Goal: Task Accomplishment & Management: Manage account settings

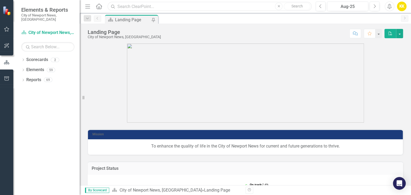
click at [123, 7] on input "text" at bounding box center [210, 6] width 204 height 9
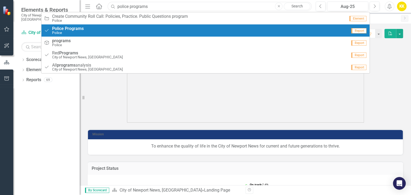
type input "police programs"
click at [82, 32] on small "Police" at bounding box center [68, 33] width 32 height 4
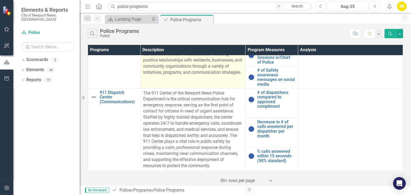
scroll to position [213, 0]
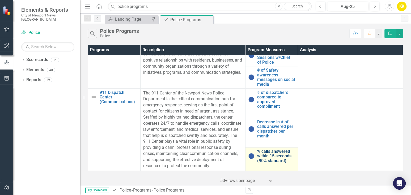
click at [269, 150] on link "% calls answered within 15 seconds (90% standard)" at bounding box center [276, 156] width 38 height 14
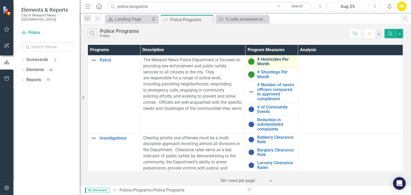
click at [264, 61] on link "# Homicides Per Month" at bounding box center [276, 61] width 38 height 9
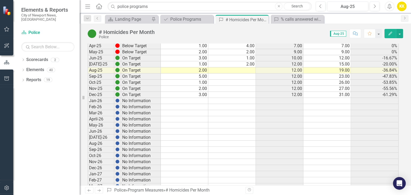
scroll to position [472, 0]
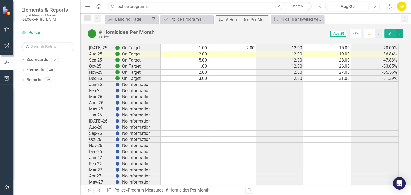
click at [204, 82] on td at bounding box center [185, 85] width 48 height 6
click at [234, 112] on td at bounding box center [232, 115] width 48 height 6
click at [246, 57] on td at bounding box center [232, 60] width 48 height 6
click at [246, 51] on td at bounding box center [232, 54] width 48 height 6
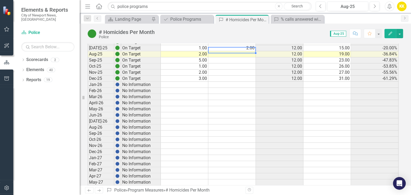
type textarea "0"
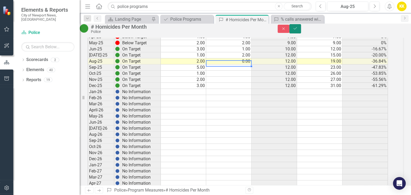
click at [297, 30] on icon "Save" at bounding box center [295, 29] width 5 height 4
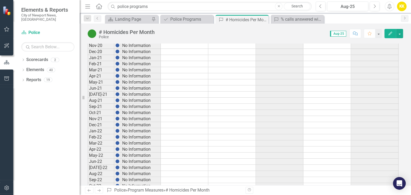
scroll to position [0, 0]
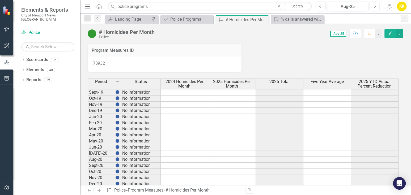
click at [100, 19] on link "Previous" at bounding box center [97, 18] width 7 height 6
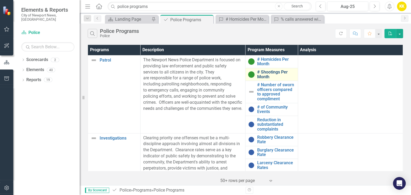
click at [277, 70] on link "# Shootings Per Month" at bounding box center [276, 74] width 38 height 9
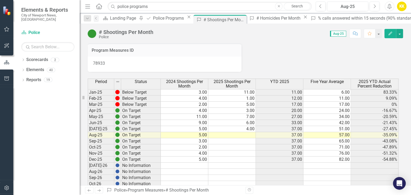
click at [250, 132] on td at bounding box center [232, 135] width 48 height 6
type textarea "1"
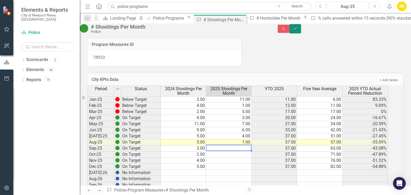
click at [297, 29] on icon "Save" at bounding box center [295, 29] width 5 height 4
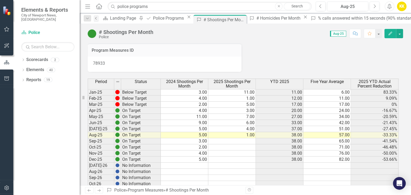
click at [98, 16] on link "Previous" at bounding box center [96, 18] width 5 height 6
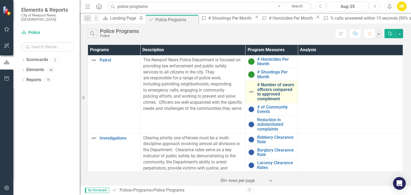
click at [263, 92] on link "# Number of sworn officers compared to approved compliment" at bounding box center [276, 92] width 38 height 19
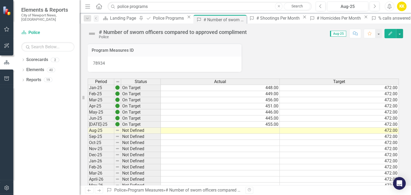
click at [271, 129] on td at bounding box center [220, 131] width 119 height 6
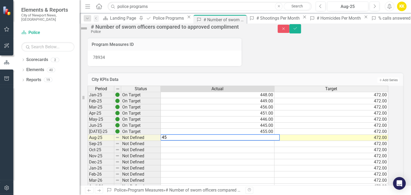
type textarea "450"
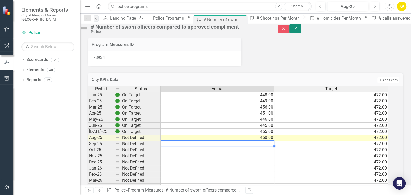
click at [297, 30] on icon "Save" at bounding box center [295, 29] width 5 height 4
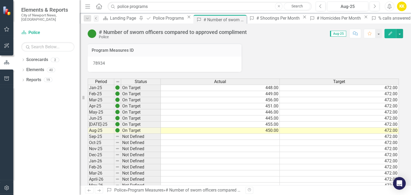
click at [94, 18] on link "Previous" at bounding box center [96, 18] width 5 height 6
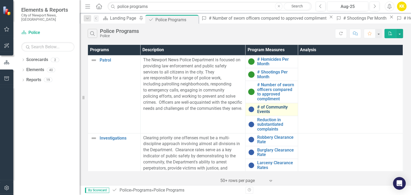
click at [266, 111] on link "# of Community Events" at bounding box center [276, 109] width 38 height 9
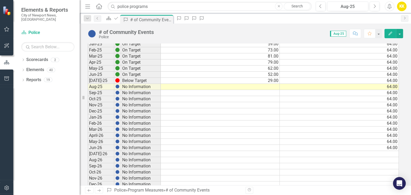
scroll to position [118, 0]
click at [274, 86] on td at bounding box center [220, 86] width 119 height 6
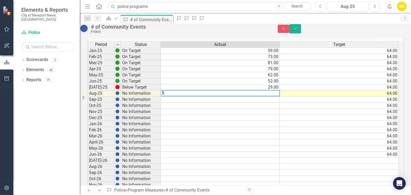
type textarea "56"
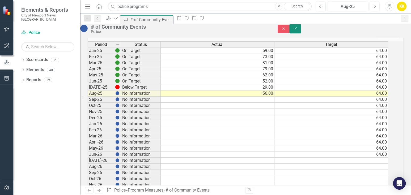
click at [297, 30] on icon "Save" at bounding box center [295, 29] width 5 height 4
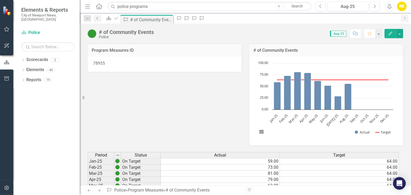
click at [98, 20] on link "Previous" at bounding box center [97, 18] width 7 height 6
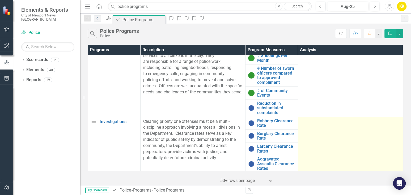
scroll to position [29, 0]
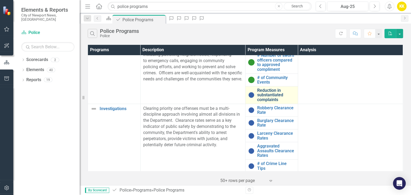
click at [263, 95] on link "Reduction in substantiated complaints" at bounding box center [276, 95] width 38 height 14
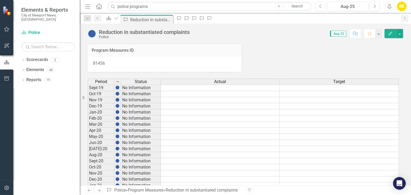
drag, startPoint x: 97, startPoint y: 18, endPoint x: 97, endPoint y: 23, distance: 4.3
click at [97, 18] on icon at bounding box center [96, 18] width 1 height 3
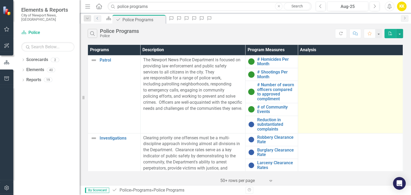
scroll to position [59, 0]
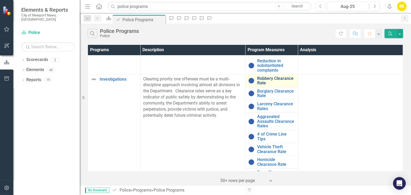
click at [260, 76] on link "Robbery Clearance Rate" at bounding box center [276, 80] width 38 height 9
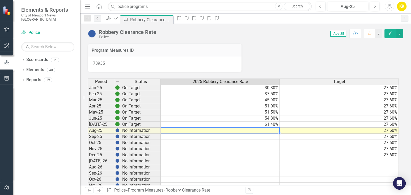
click at [271, 128] on td at bounding box center [220, 131] width 119 height 6
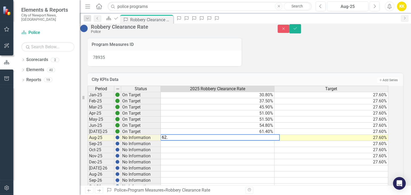
type textarea "62.8"
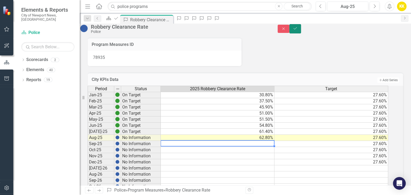
click at [301, 31] on button "Save" at bounding box center [295, 28] width 12 height 9
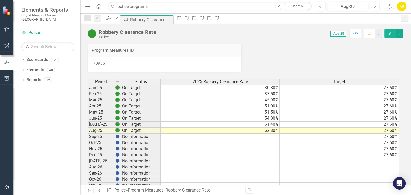
click at [96, 19] on icon "Previous" at bounding box center [97, 18] width 4 height 3
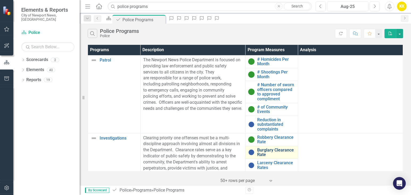
click at [266, 149] on link "Burglary Clearance Rate" at bounding box center [276, 152] width 38 height 9
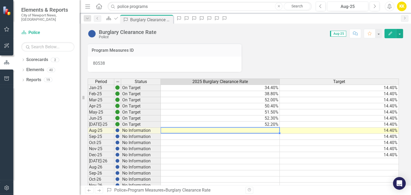
click at [274, 130] on td at bounding box center [220, 131] width 119 height 6
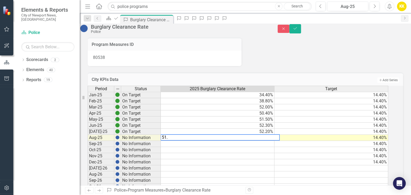
type textarea "51.8"
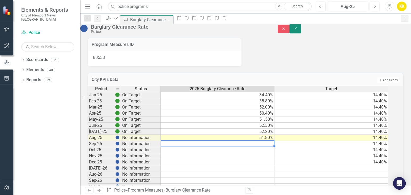
click at [297, 30] on icon "Save" at bounding box center [295, 29] width 5 height 4
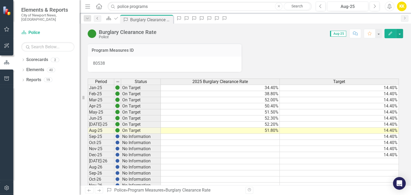
click at [98, 18] on icon "Previous" at bounding box center [97, 18] width 4 height 3
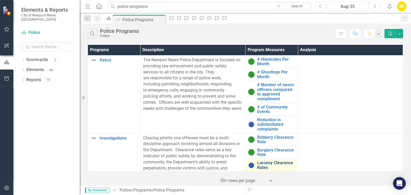
click at [266, 161] on link "Larceny Clearance Rates" at bounding box center [276, 165] width 38 height 9
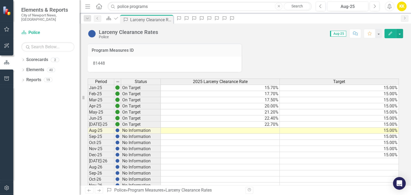
click at [275, 130] on td at bounding box center [220, 131] width 119 height 6
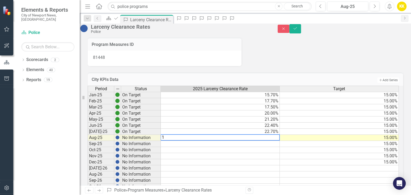
type textarea "15"
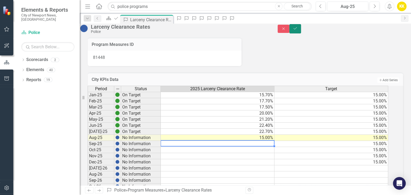
click at [297, 30] on icon "Save" at bounding box center [295, 29] width 5 height 4
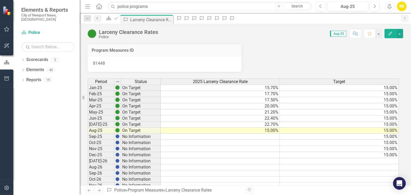
click at [98, 19] on icon "Previous" at bounding box center [97, 18] width 4 height 3
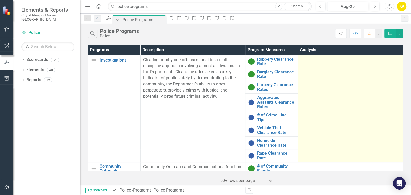
scroll to position [88, 0]
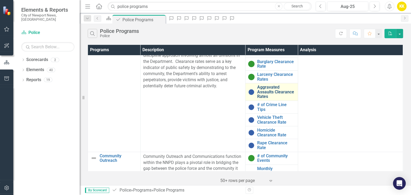
click at [265, 90] on link "Aggravated Assaults Clearance Rates" at bounding box center [276, 92] width 38 height 14
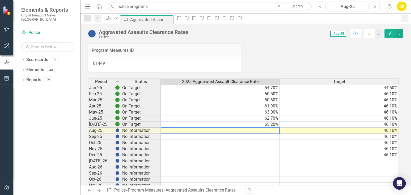
click at [267, 129] on td at bounding box center [220, 131] width 119 height 6
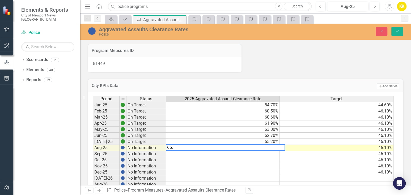
type textarea "65.3"
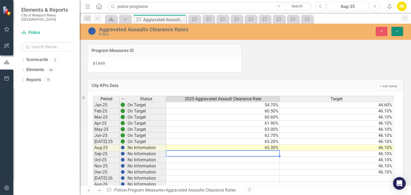
click at [394, 30] on button "Save" at bounding box center [397, 31] width 12 height 9
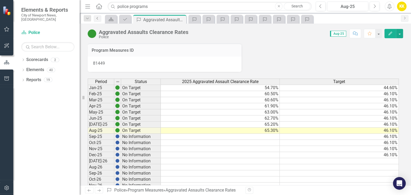
click at [96, 20] on link "Previous" at bounding box center [97, 18] width 7 height 6
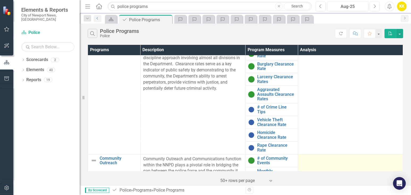
scroll to position [118, 0]
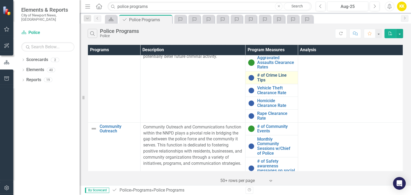
click at [264, 76] on link "# of Crime Line Tips" at bounding box center [276, 77] width 38 height 9
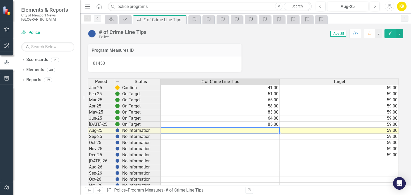
click at [269, 128] on td at bounding box center [220, 131] width 119 height 6
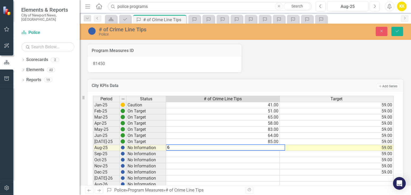
type textarea "62"
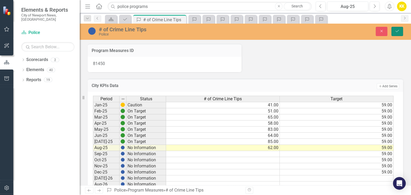
click at [398, 32] on icon "Save" at bounding box center [396, 31] width 5 height 4
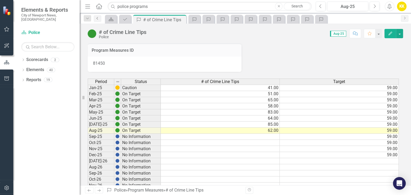
click at [98, 19] on icon "Previous" at bounding box center [97, 18] width 4 height 3
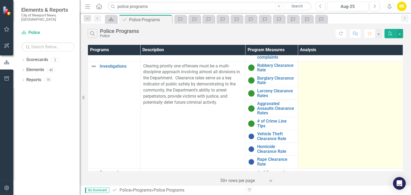
scroll to position [88, 0]
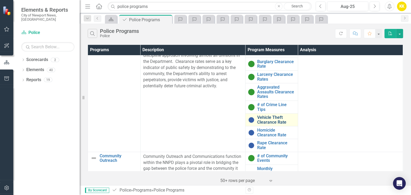
click at [267, 118] on link "Vehicle Theft Clearance Rate" at bounding box center [276, 119] width 38 height 9
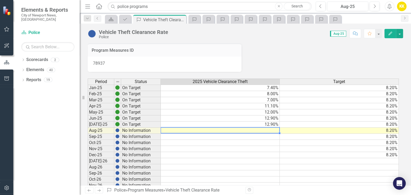
click at [272, 130] on td at bounding box center [220, 131] width 119 height 6
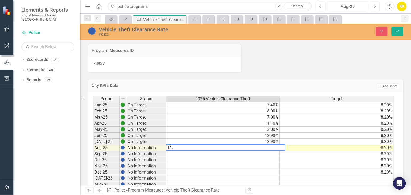
type textarea "14.5"
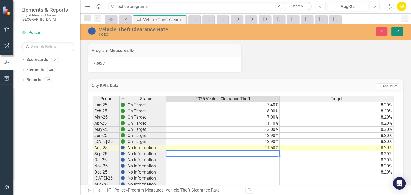
click at [395, 31] on icon "Save" at bounding box center [396, 31] width 5 height 4
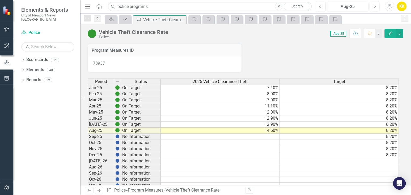
click at [99, 18] on icon "Previous" at bounding box center [97, 18] width 4 height 3
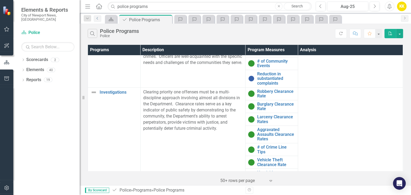
scroll to position [118, 0]
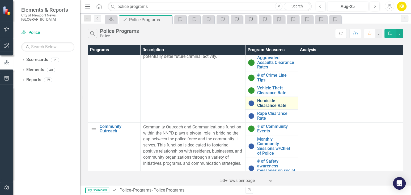
click at [265, 103] on link "Homicide Clearance Rate" at bounding box center [276, 102] width 38 height 9
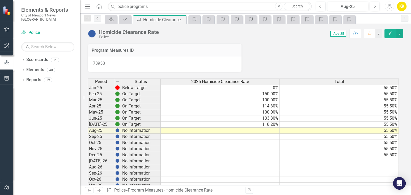
drag, startPoint x: 271, startPoint y: 131, endPoint x: 272, endPoint y: 128, distance: 3.3
click at [272, 130] on td at bounding box center [220, 131] width 119 height 6
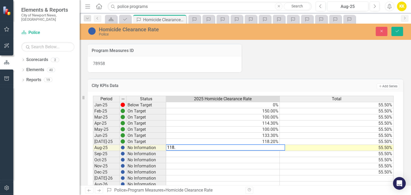
type textarea "118.2"
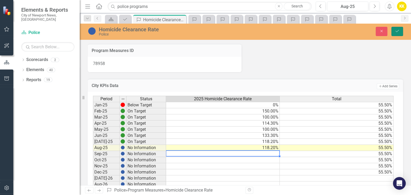
click at [396, 30] on icon "Save" at bounding box center [396, 31] width 5 height 4
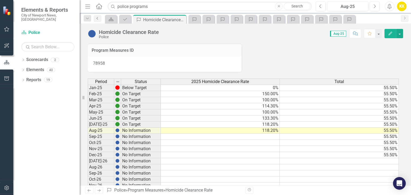
click at [99, 18] on icon "Previous" at bounding box center [97, 18] width 4 height 3
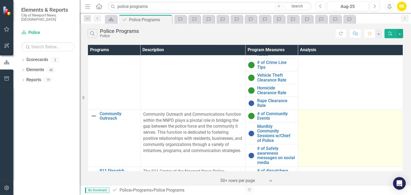
scroll to position [147, 0]
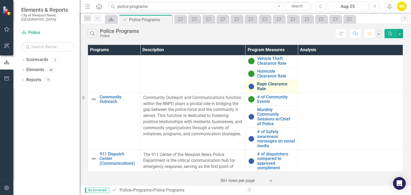
click at [265, 85] on link "Rape Clearance Rate" at bounding box center [276, 86] width 38 height 9
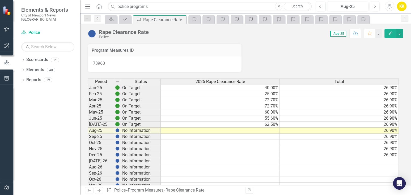
click at [272, 130] on td at bounding box center [220, 131] width 119 height 6
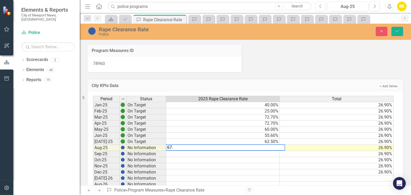
type textarea "67.9"
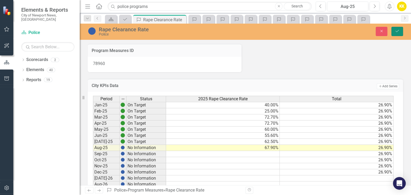
click at [395, 32] on icon "Save" at bounding box center [396, 31] width 5 height 4
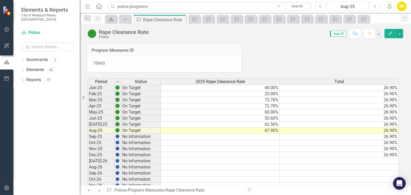
click at [233, 147] on td at bounding box center [220, 149] width 119 height 6
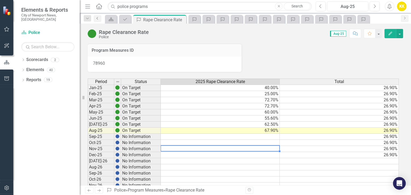
click at [96, 18] on icon "Previous" at bounding box center [97, 18] width 4 height 3
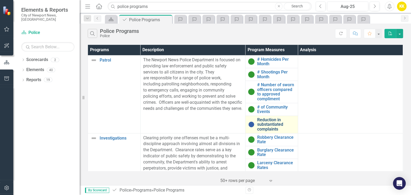
click at [266, 122] on link "Reduction in substantiated complaints" at bounding box center [276, 125] width 38 height 14
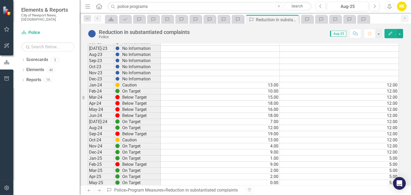
scroll to position [354, 0]
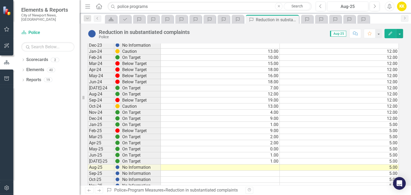
click at [274, 165] on td at bounding box center [220, 168] width 119 height 6
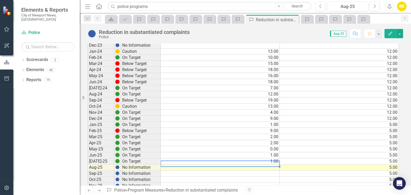
type textarea "1"
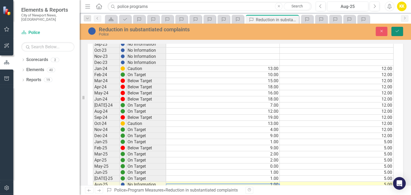
click at [394, 29] on button "Save" at bounding box center [397, 31] width 12 height 9
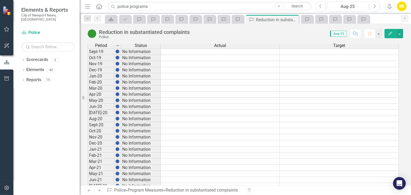
scroll to position [0, 0]
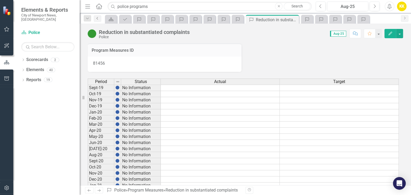
click at [95, 18] on icon "Previous" at bounding box center [97, 18] width 4 height 3
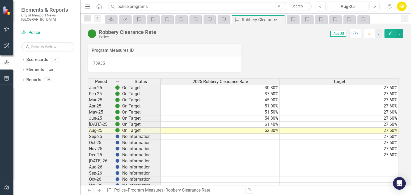
click at [97, 19] on icon "Previous" at bounding box center [97, 18] width 4 height 3
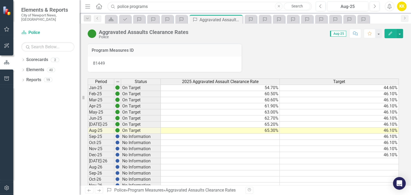
click at [154, 3] on input "police programs" at bounding box center [210, 6] width 204 height 9
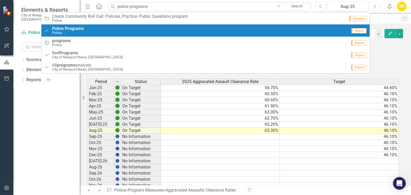
click at [90, 31] on div "Program Police Programs Police" at bounding box center [195, 30] width 303 height 9
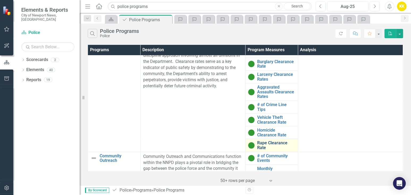
scroll to position [147, 0]
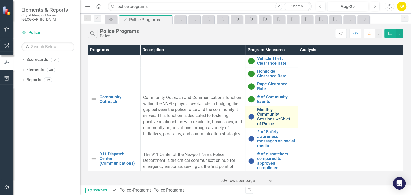
click at [267, 112] on link "Monthly Community Sessions w/Chief of Police" at bounding box center [276, 117] width 38 height 19
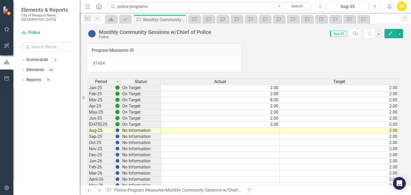
click at [273, 128] on td at bounding box center [220, 131] width 119 height 6
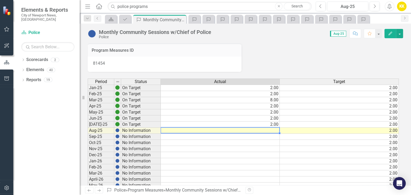
type textarea "3"
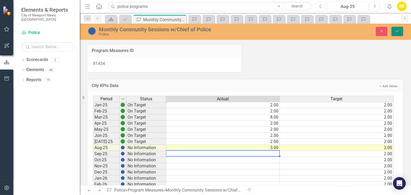
drag, startPoint x: 397, startPoint y: 32, endPoint x: 394, endPoint y: 37, distance: 4.9
click at [397, 32] on icon "Save" at bounding box center [396, 31] width 5 height 4
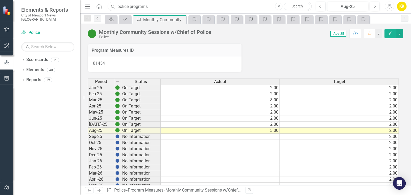
click at [154, 6] on input "police programs" at bounding box center [210, 6] width 204 height 9
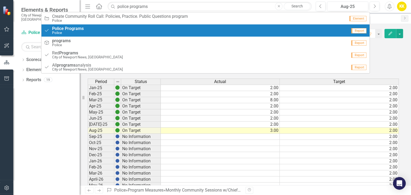
click at [57, 32] on small "Police" at bounding box center [68, 33] width 32 height 4
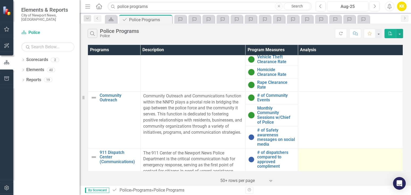
scroll to position [177, 0]
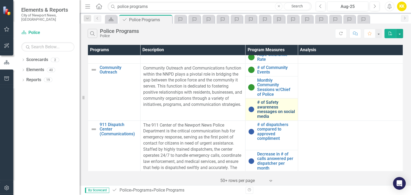
click at [263, 101] on link "# of Safety awareness messages on social media" at bounding box center [276, 109] width 38 height 19
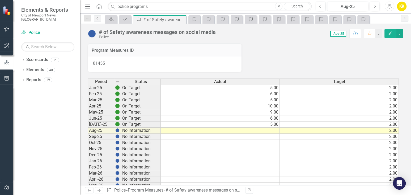
click at [88, 126] on div "Period Status Actual Target Jan-25 On Target 5.00 2.00 Feb-25 On Target 6.00 2.…" at bounding box center [88, 192] width 0 height 226
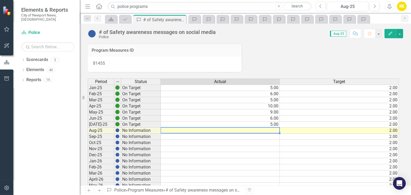
click at [273, 130] on td at bounding box center [220, 131] width 119 height 6
type textarea "7"
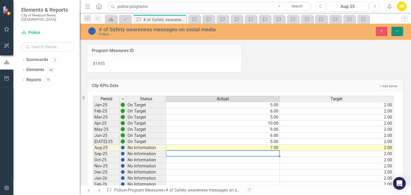
click at [395, 31] on icon "Save" at bounding box center [396, 31] width 5 height 4
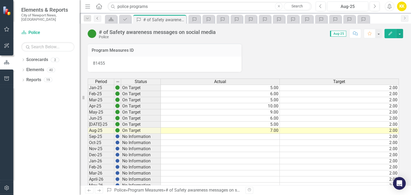
click at [96, 17] on icon "Previous" at bounding box center [97, 18] width 4 height 3
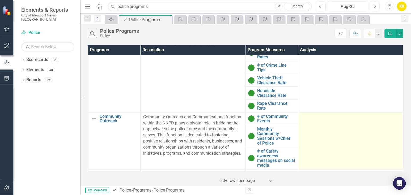
scroll to position [177, 0]
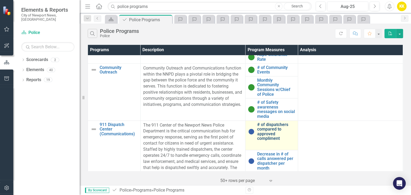
click at [275, 134] on link "# of dispatchers compared to approved compliment" at bounding box center [276, 131] width 38 height 19
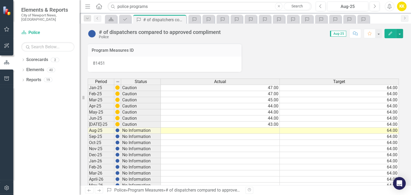
click at [276, 130] on td at bounding box center [220, 131] width 119 height 6
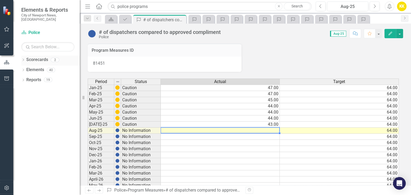
type textarea "41"
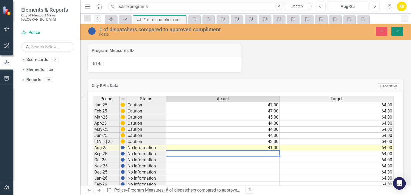
click at [399, 33] on icon "Save" at bounding box center [396, 31] width 5 height 4
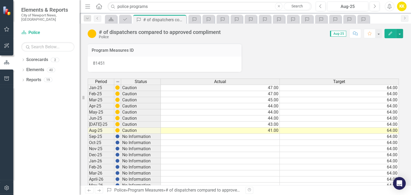
click at [264, 155] on td at bounding box center [220, 155] width 119 height 6
click at [97, 20] on icon "Previous" at bounding box center [97, 18] width 4 height 3
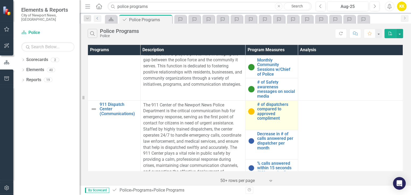
scroll to position [213, 0]
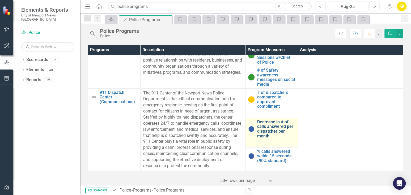
click at [265, 125] on link "Decrease in # of calls answered per dispatcher per month" at bounding box center [276, 129] width 38 height 19
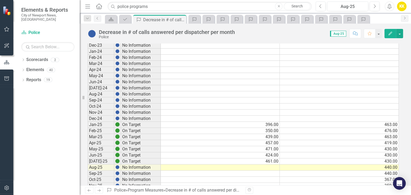
scroll to position [383, 0]
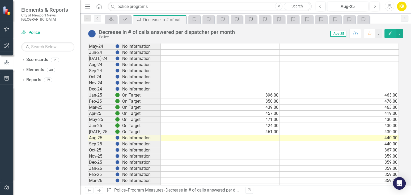
click at [269, 135] on td at bounding box center [220, 138] width 119 height 6
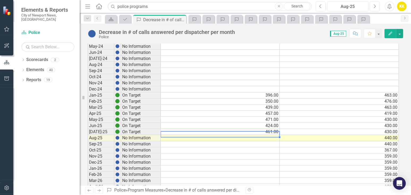
click at [276, 135] on td at bounding box center [220, 138] width 119 height 6
click at [277, 135] on td at bounding box center [220, 138] width 119 height 6
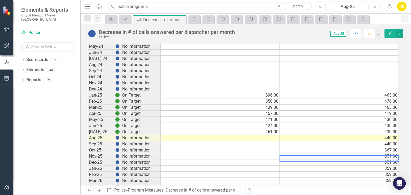
click at [293, 160] on td "359.00" at bounding box center [339, 163] width 119 height 6
click at [270, 135] on td at bounding box center [220, 138] width 119 height 6
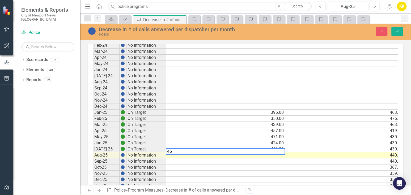
type textarea "464"
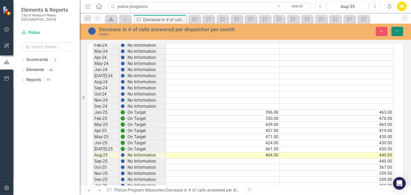
click at [398, 31] on icon "Save" at bounding box center [396, 31] width 5 height 4
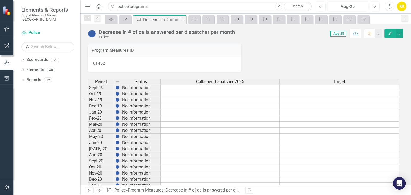
click at [95, 19] on icon "Previous" at bounding box center [97, 18] width 4 height 3
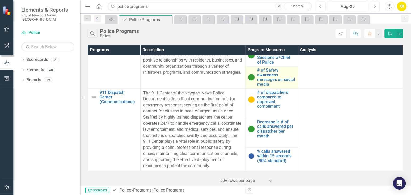
scroll to position [213, 0]
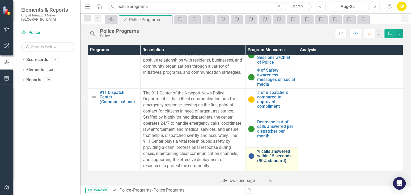
click at [262, 152] on link "% calls answered within 15 seconds (90% standard)" at bounding box center [276, 156] width 38 height 14
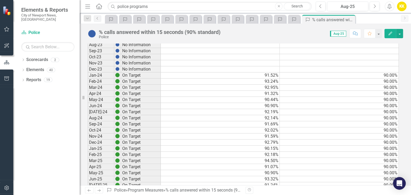
scroll to position [354, 0]
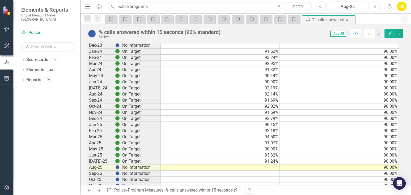
click at [276, 165] on td at bounding box center [220, 168] width 119 height 6
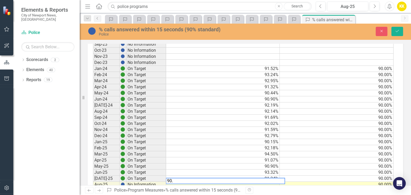
type textarea "90.5"
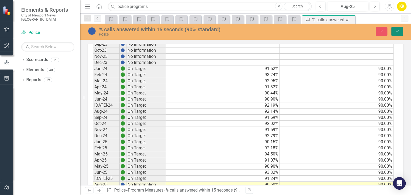
click at [400, 33] on button "Save" at bounding box center [397, 31] width 12 height 9
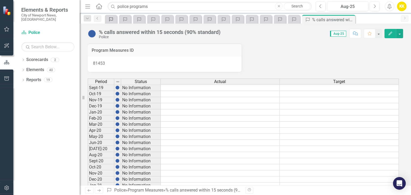
scroll to position [147, 0]
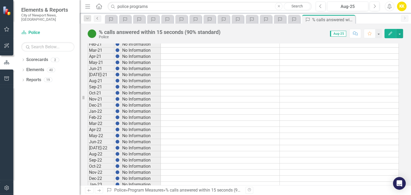
click at [98, 19] on icon "Previous" at bounding box center [97, 18] width 4 height 3
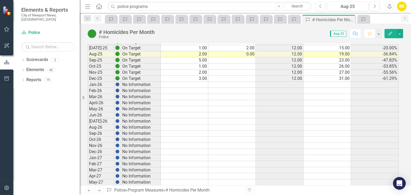
scroll to position [522, 0]
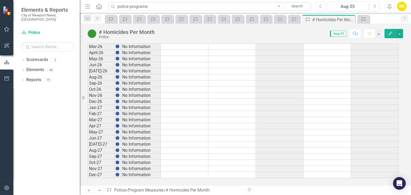
click at [96, 16] on link "Previous" at bounding box center [97, 18] width 7 height 6
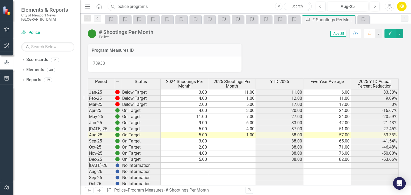
click at [126, 5] on input "police programs" at bounding box center [210, 6] width 204 height 9
click at [162, 6] on input "police programs" at bounding box center [210, 6] width 204 height 9
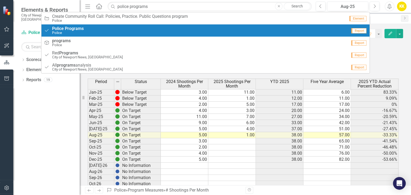
click at [55, 29] on strong "Police" at bounding box center [58, 28] width 12 height 5
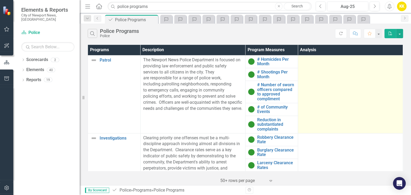
click at [325, 108] on td at bounding box center [350, 94] width 105 height 78
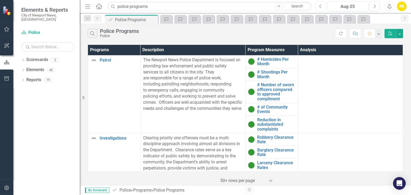
click at [321, 4] on icon "Previous" at bounding box center [320, 6] width 3 height 5
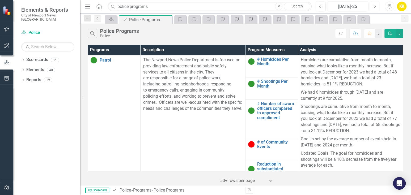
click at [373, 5] on icon "Next" at bounding box center [374, 6] width 3 height 5
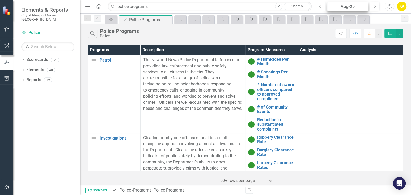
drag, startPoint x: 321, startPoint y: 5, endPoint x: 330, endPoint y: 7, distance: 9.0
click at [321, 5] on icon "Previous" at bounding box center [320, 6] width 3 height 5
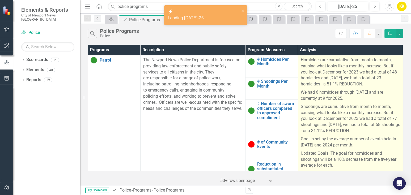
click at [313, 64] on p "Homicides are cumulative from month to month, causing what looks like a monthly…" at bounding box center [349, 72] width 99 height 31
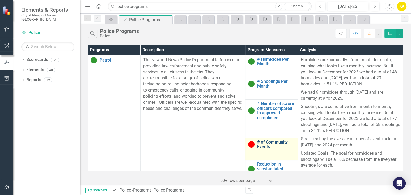
click at [276, 147] on link "# of Community Events" at bounding box center [276, 144] width 38 height 9
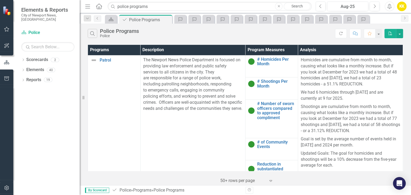
scroll to position [118, 0]
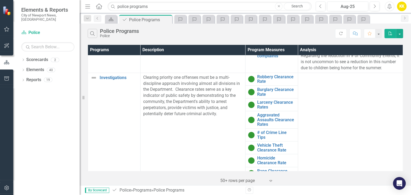
click at [310, 83] on td at bounding box center [350, 126] width 105 height 107
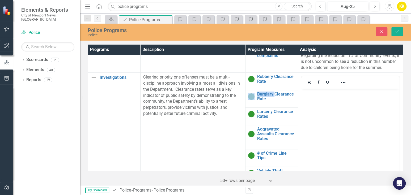
scroll to position [0, 0]
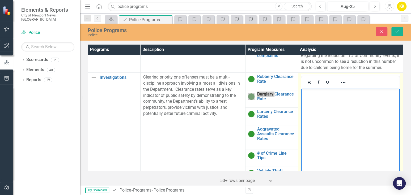
click at [309, 98] on body "Rich Text Area. Press ALT-0 for help." at bounding box center [350, 129] width 98 height 80
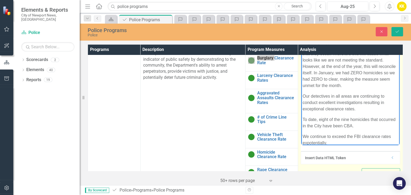
scroll to position [147, 0]
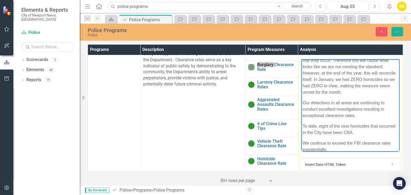
click at [312, 148] on p "We continue to exceed the FBI clearance rates expotentially." at bounding box center [350, 146] width 96 height 13
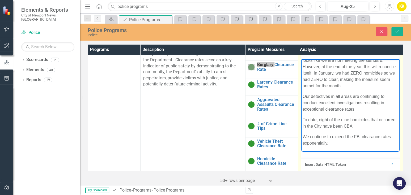
drag, startPoint x: 332, startPoint y: 149, endPoint x: 595, endPoint y: 206, distance: 268.4
click at [301, 147] on html "A lot of crimes are not solved in the same month that they occur. Therefore thi…" at bounding box center [350, 97] width 98 height 109
copy p "exponentially."
click at [332, 141] on p "We continue to exceed the FBI clearance rates exponentially." at bounding box center [350, 140] width 96 height 13
drag, startPoint x: 332, startPoint y: 142, endPoint x: 319, endPoint y: 144, distance: 13.4
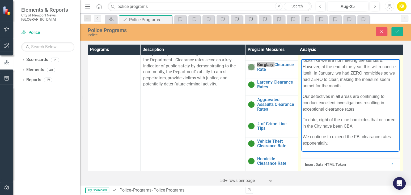
click at [302, 144] on p "We continue to exceed the FBI clearance rates exponentially." at bounding box center [350, 140] width 96 height 13
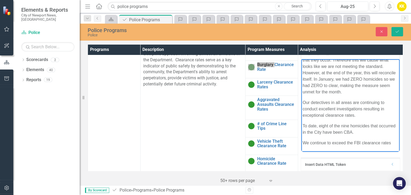
scroll to position [10, 0]
click at [351, 143] on p "We continue to exceed the FBI clearance rates" at bounding box center [350, 143] width 96 height 6
drag, startPoint x: 353, startPoint y: 143, endPoint x: 346, endPoint y: 143, distance: 7.4
click at [346, 143] on p "We continue to exceed the FBI clearance rates" at bounding box center [350, 143] width 96 height 6
click at [358, 149] on body "A lot of crimes are not solved in the same month that they occur. Therefore thi…" at bounding box center [350, 101] width 98 height 102
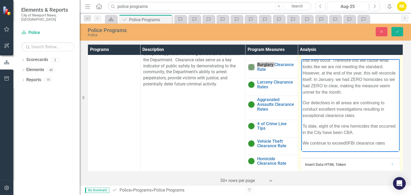
click at [347, 143] on p "We continue to exceed0FBI clearance rates" at bounding box center [350, 143] width 96 height 6
click at [383, 142] on p "We continue to exceed FBI clearance rates" at bounding box center [350, 143] width 96 height 6
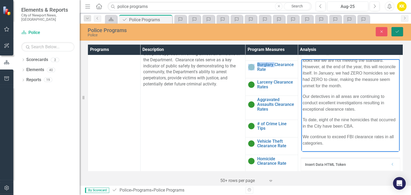
click at [398, 29] on button "Save" at bounding box center [397, 31] width 12 height 9
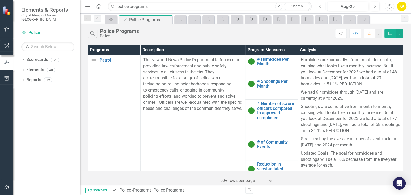
click at [322, 8] on button "Previous" at bounding box center [320, 7] width 10 height 10
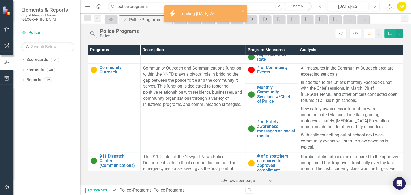
scroll to position [236, 0]
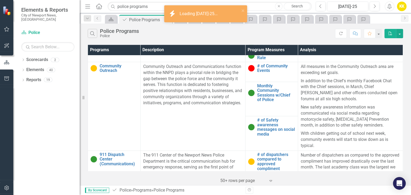
click at [317, 103] on p "New safety awareness information was communicated via social media regarding mo…" at bounding box center [349, 116] width 99 height 26
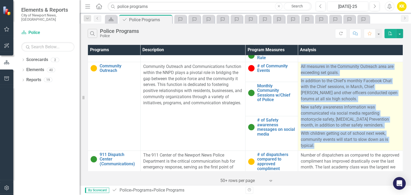
drag, startPoint x: 298, startPoint y: 66, endPoint x: 388, endPoint y: 142, distance: 118.2
click at [388, 142] on div "All measures in the Community Outreach area are exceeding set goals. In additio…" at bounding box center [349, 106] width 99 height 85
copy div "All measures in the Community Outreach area are exceeding set goals. In additio…"
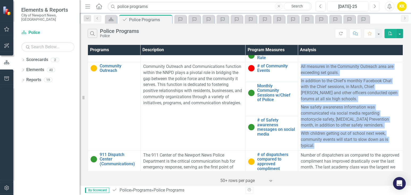
drag, startPoint x: 376, startPoint y: 7, endPoint x: 382, endPoint y: 13, distance: 8.1
click at [376, 7] on button "Next" at bounding box center [374, 7] width 10 height 10
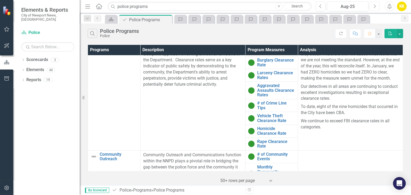
scroll to position [236, 0]
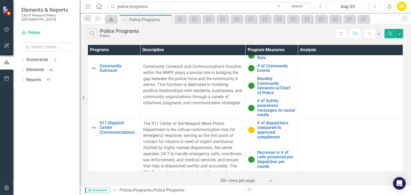
click at [329, 92] on td at bounding box center [350, 90] width 105 height 57
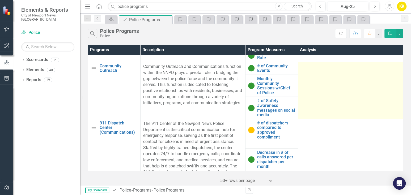
click at [308, 70] on td at bounding box center [350, 90] width 105 height 57
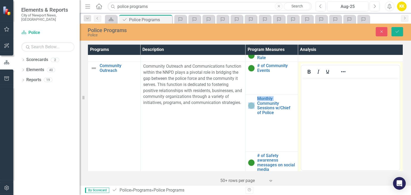
scroll to position [0, 0]
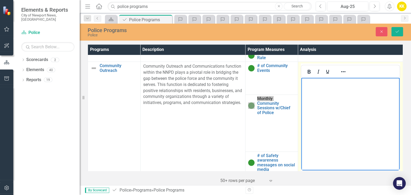
click at [307, 79] on p "Rich Text Area. Press ALT-0 for help." at bounding box center [350, 82] width 96 height 6
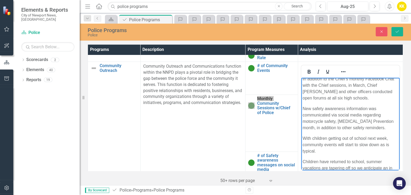
scroll to position [26, 0]
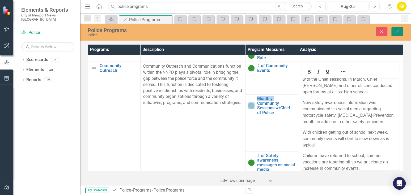
click at [399, 33] on button "Save" at bounding box center [397, 31] width 12 height 9
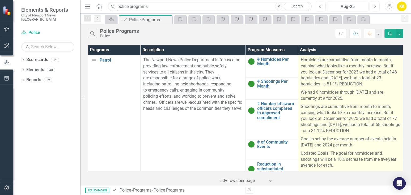
click at [326, 137] on p "Goal is set by the average number of events held in 2023 and 2024 per month." at bounding box center [349, 142] width 99 height 14
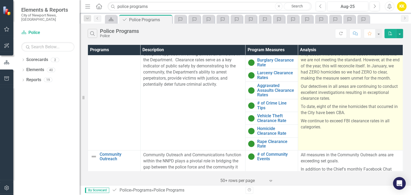
scroll to position [236, 0]
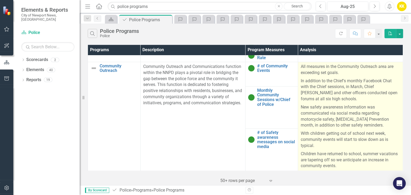
click at [340, 122] on p "New safety awareness information was communicated via social media regarding mo…" at bounding box center [349, 116] width 99 height 26
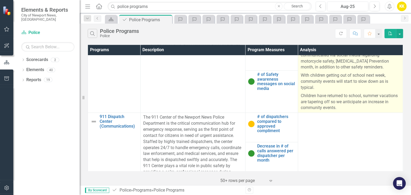
scroll to position [295, 0]
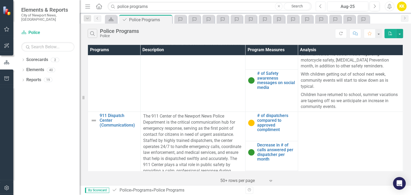
click at [320, 6] on icon "Previous" at bounding box center [320, 6] width 3 height 5
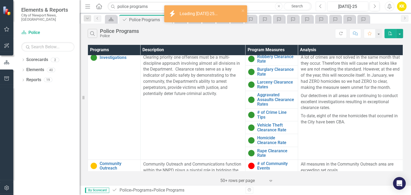
scroll to position [177, 0]
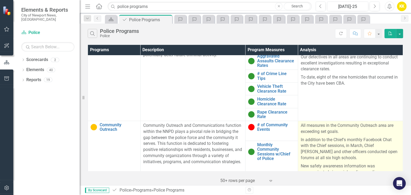
click at [335, 140] on p "In addition to the Chief's monthly Facebook Chat with the Chief sessions, in Ma…" at bounding box center [349, 149] width 99 height 26
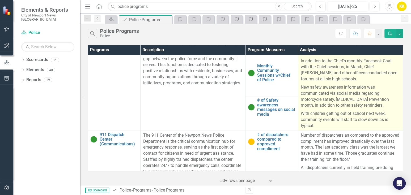
scroll to position [295, 0]
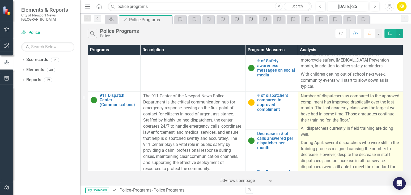
drag, startPoint x: 307, startPoint y: 110, endPoint x: 299, endPoint y: 97, distance: 15.7
click at [307, 110] on p "Number of dispatchers as compared to the approved compliment has improved drast…" at bounding box center [349, 108] width 99 height 31
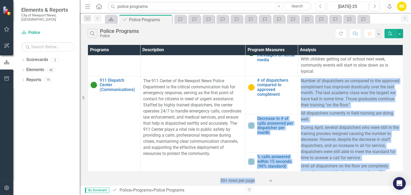
scroll to position [321, 0]
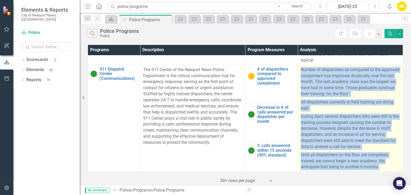
drag, startPoint x: 299, startPoint y: 96, endPoint x: 379, endPoint y: 167, distance: 107.0
click at [379, 167] on div "Number of dispatchers as compared to the approved compliment has improved drast…" at bounding box center [349, 119] width 99 height 104
copy div "Number of dispatchers as compared to the approved compliment has improved drast…"
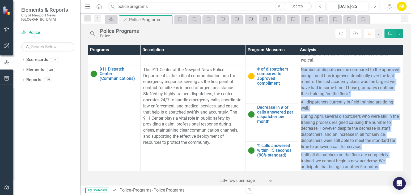
click at [376, 5] on button "Next" at bounding box center [374, 7] width 10 height 10
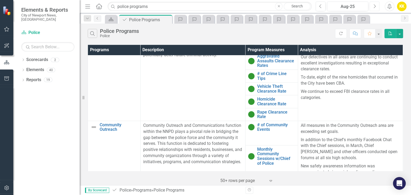
scroll to position [323, 0]
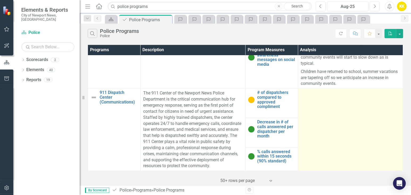
click at [320, 109] on td at bounding box center [350, 130] width 105 height 82
click at [305, 91] on td at bounding box center [350, 130] width 105 height 82
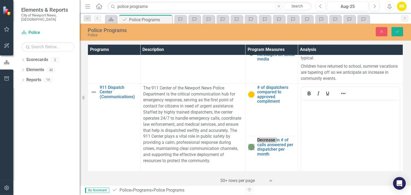
scroll to position [35, 0]
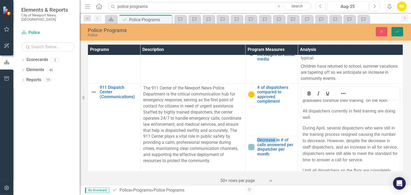
click at [396, 33] on icon "Save" at bounding box center [396, 32] width 5 height 4
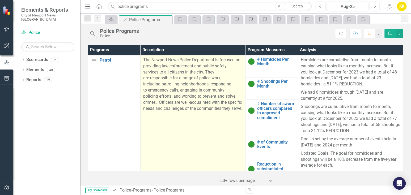
click at [154, 87] on p "The Newport News Police Department is focused on providing law enforcement and …" at bounding box center [192, 84] width 99 height 55
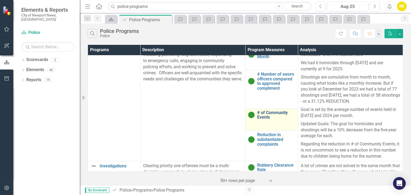
scroll to position [59, 0]
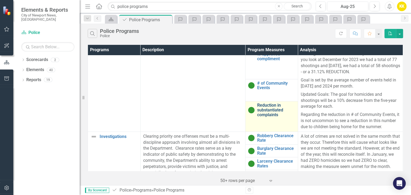
click at [265, 110] on link "Reduction in substantiated complaints" at bounding box center [276, 110] width 38 height 14
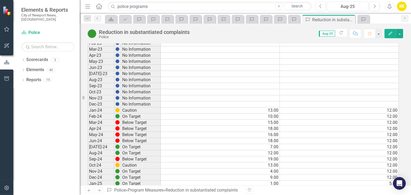
scroll to position [383, 0]
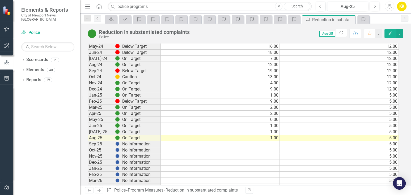
click at [88, 149] on div "Period Status Actual Target Sept-19 No Information Oct-19 No Information Nov-19…" at bounding box center [88, 3] width 0 height 617
click at [99, 18] on icon "Previous" at bounding box center [97, 18] width 4 height 3
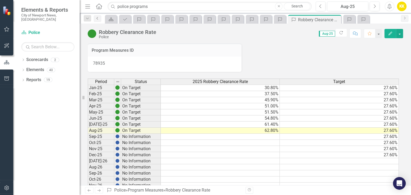
click at [99, 18] on icon "Previous" at bounding box center [97, 18] width 4 height 3
click at [87, 18] on icon "Dropdown" at bounding box center [87, 19] width 5 height 4
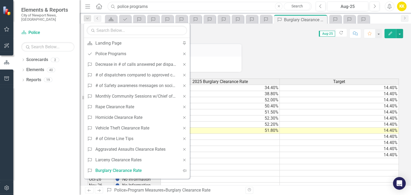
click at [152, 6] on input "police programs" at bounding box center [210, 6] width 204 height 9
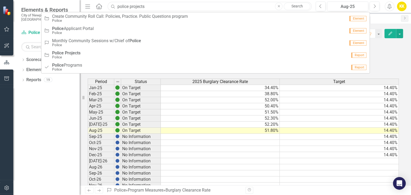
type input "police projects"
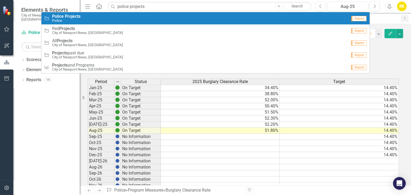
click at [83, 20] on div "Project Police Projects Police" at bounding box center [195, 18] width 303 height 9
